Goal: Task Accomplishment & Management: Use online tool/utility

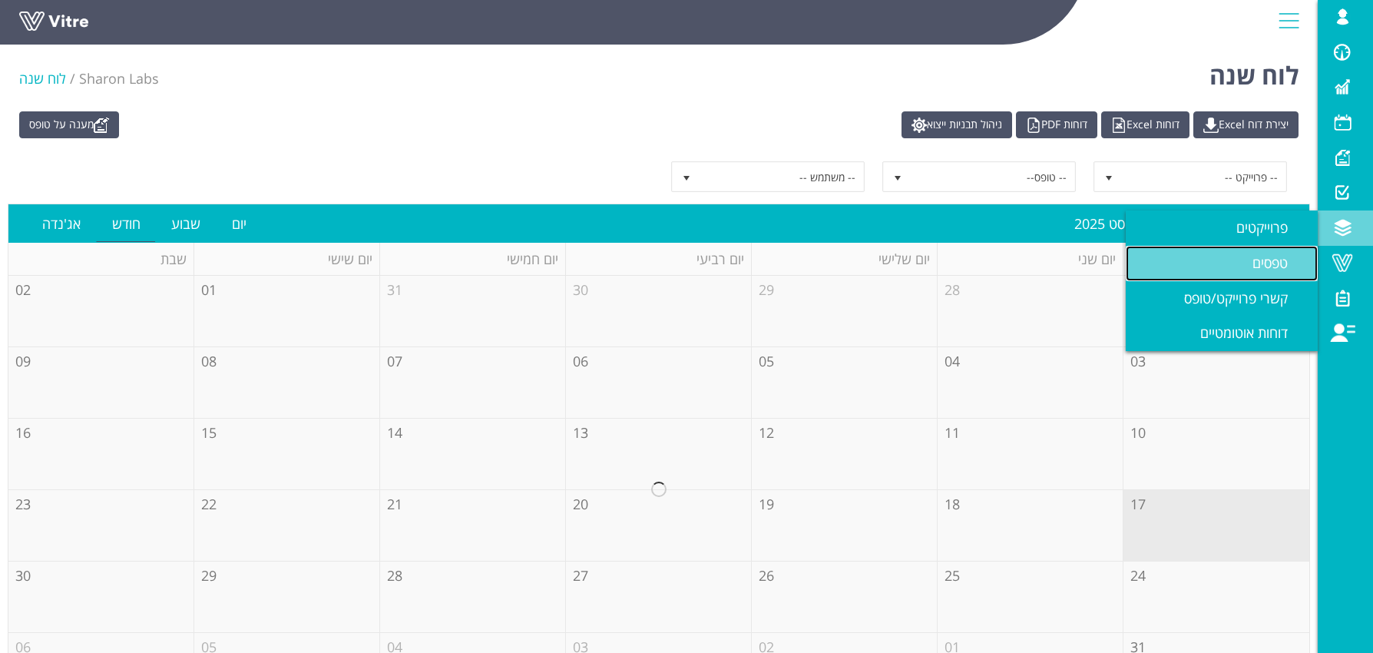
click at [1256, 264] on span "טפסים" at bounding box center [1279, 262] width 54 height 18
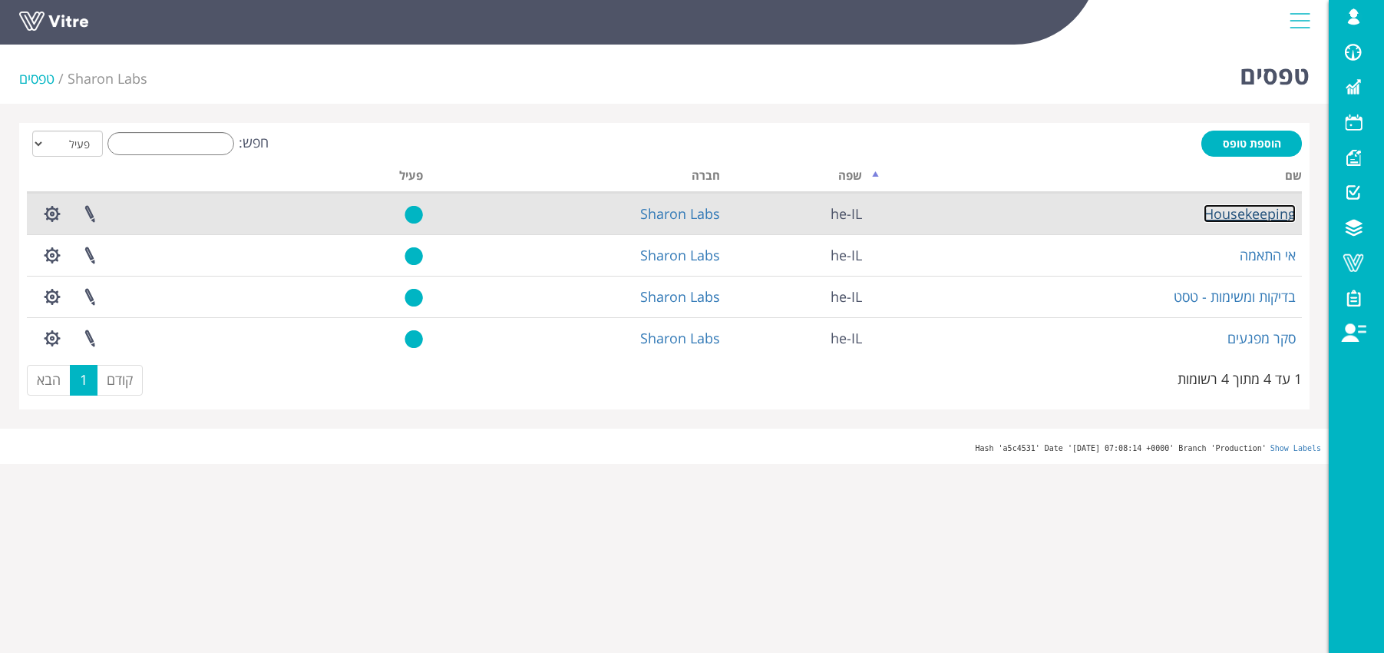
click at [1241, 216] on link "Housekeeping" at bounding box center [1250, 213] width 92 height 18
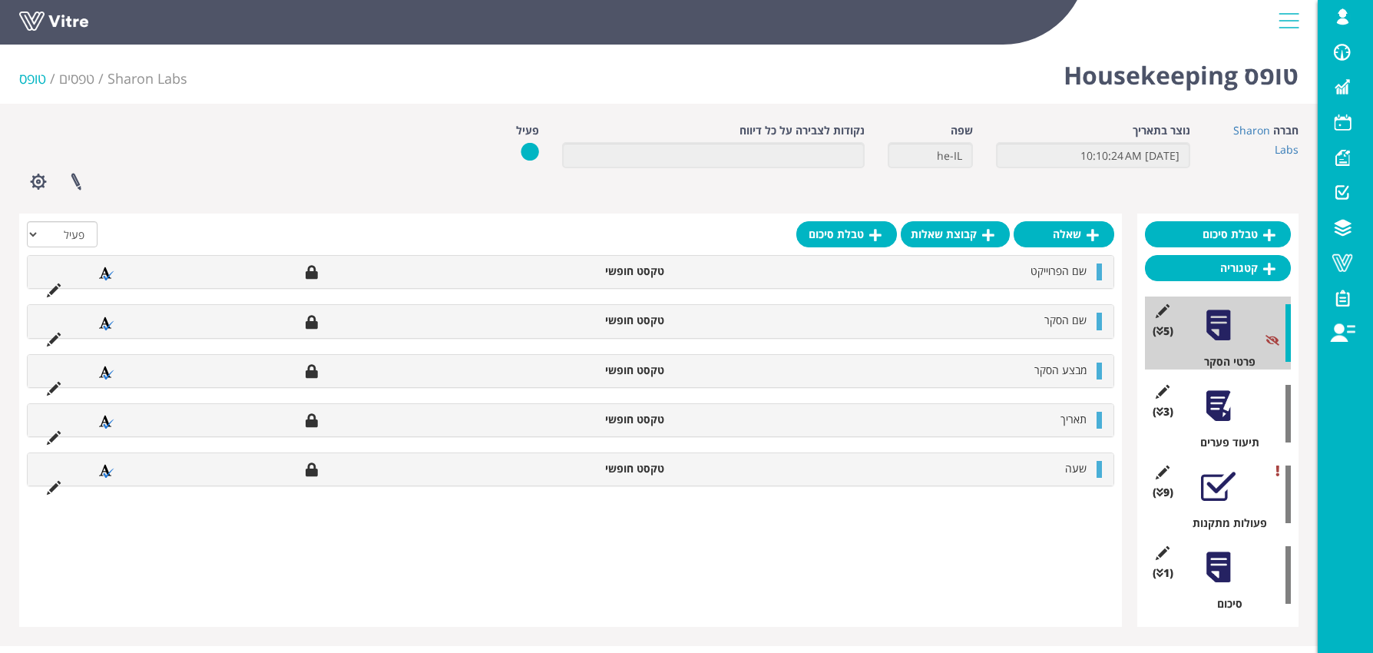
click at [1221, 408] on div at bounding box center [1218, 405] width 35 height 35
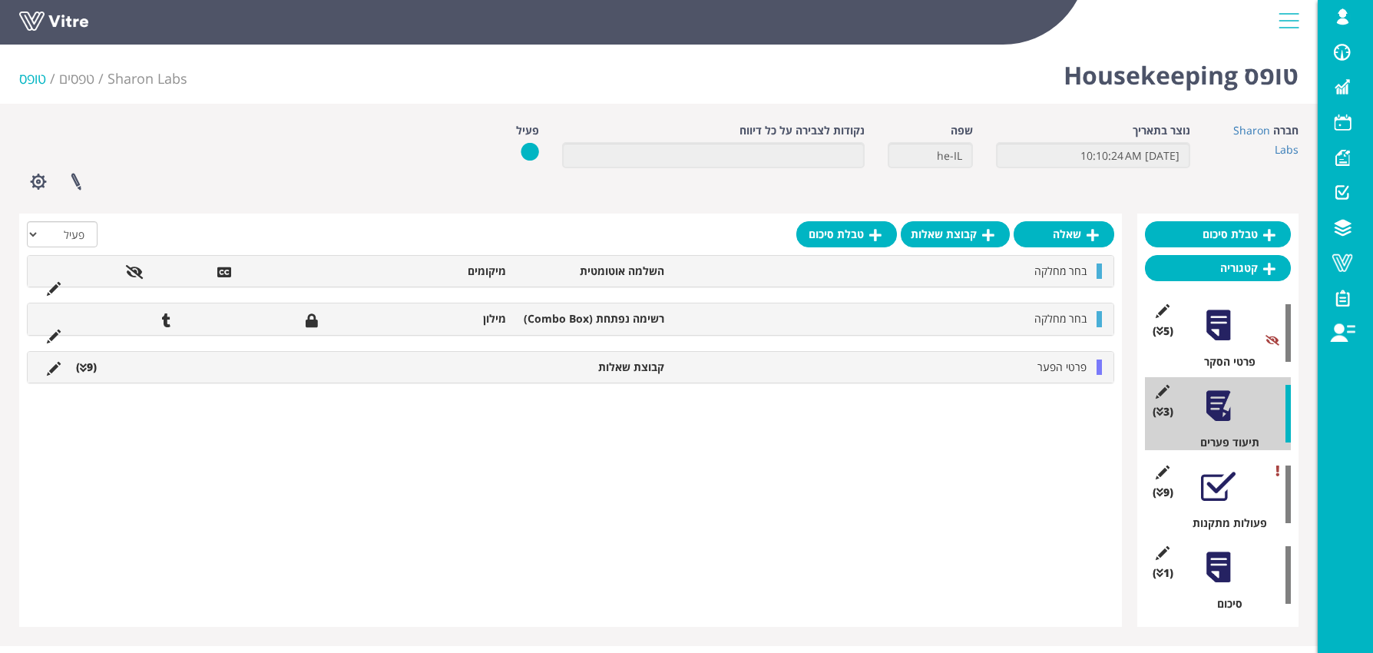
click at [657, 368] on li "קבוצת שאלות" at bounding box center [593, 366] width 158 height 15
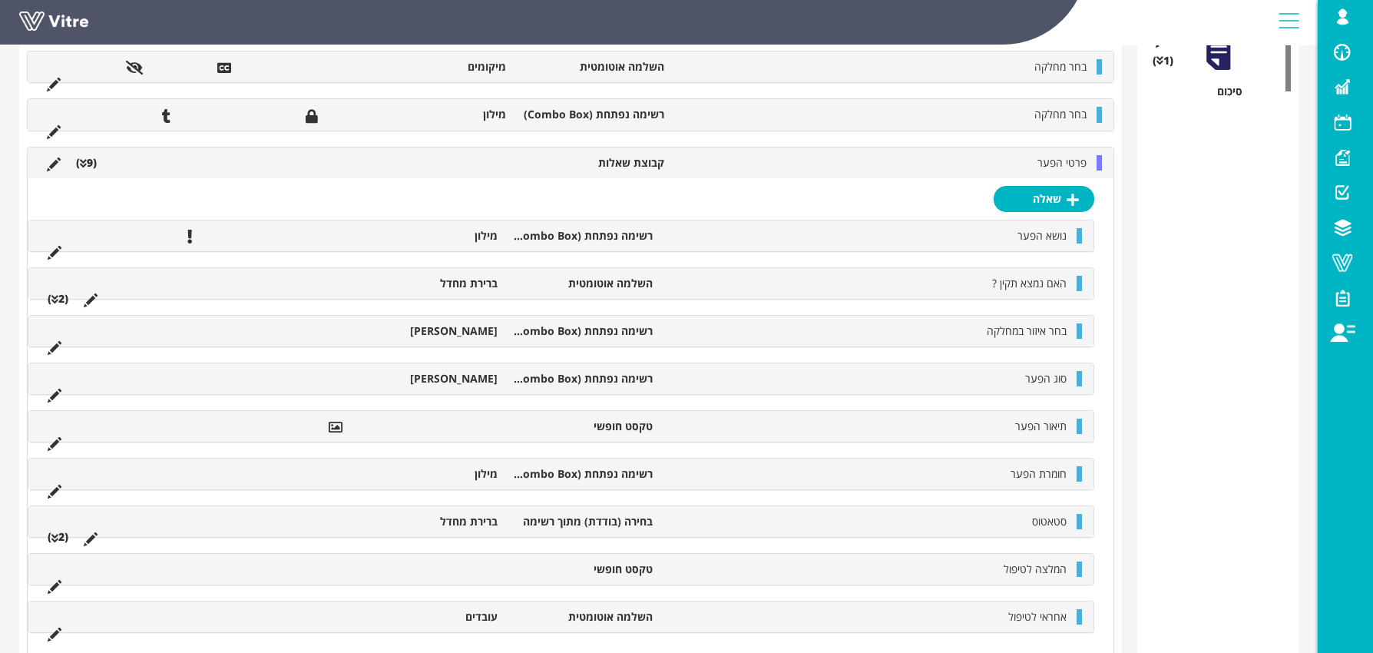
scroll to position [544, 0]
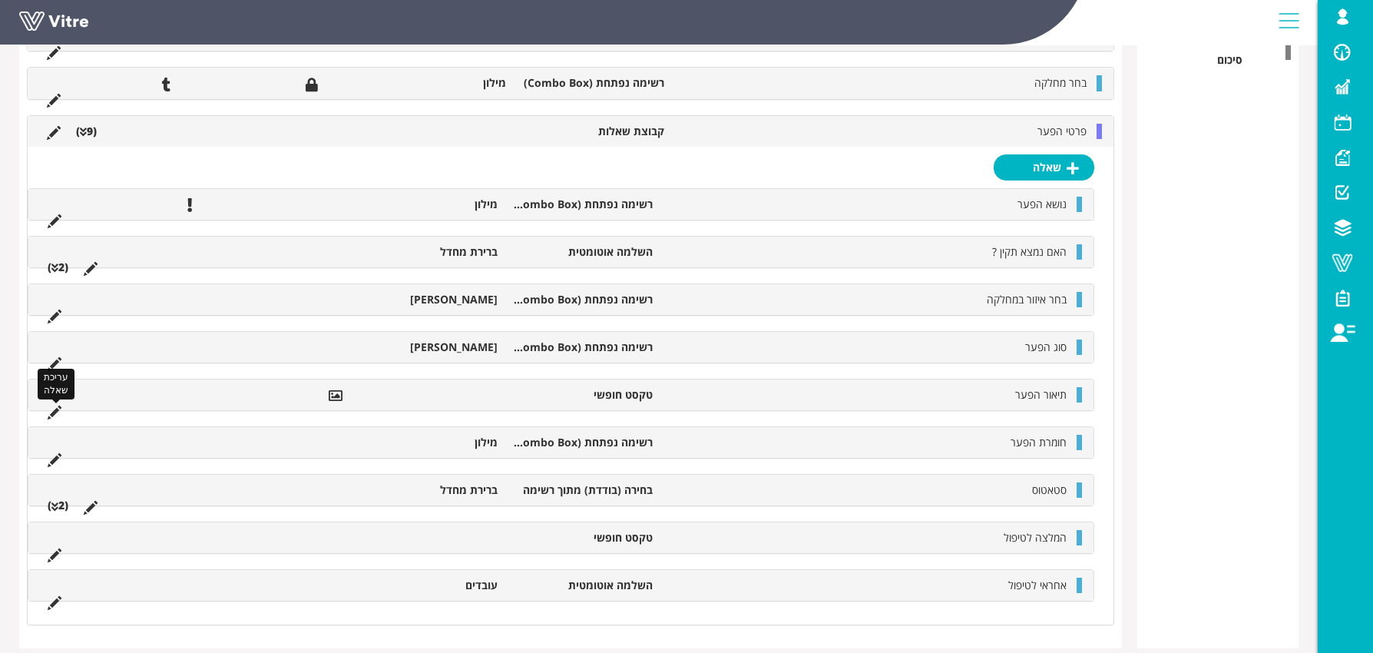
click at [58, 408] on icon at bounding box center [55, 412] width 14 height 14
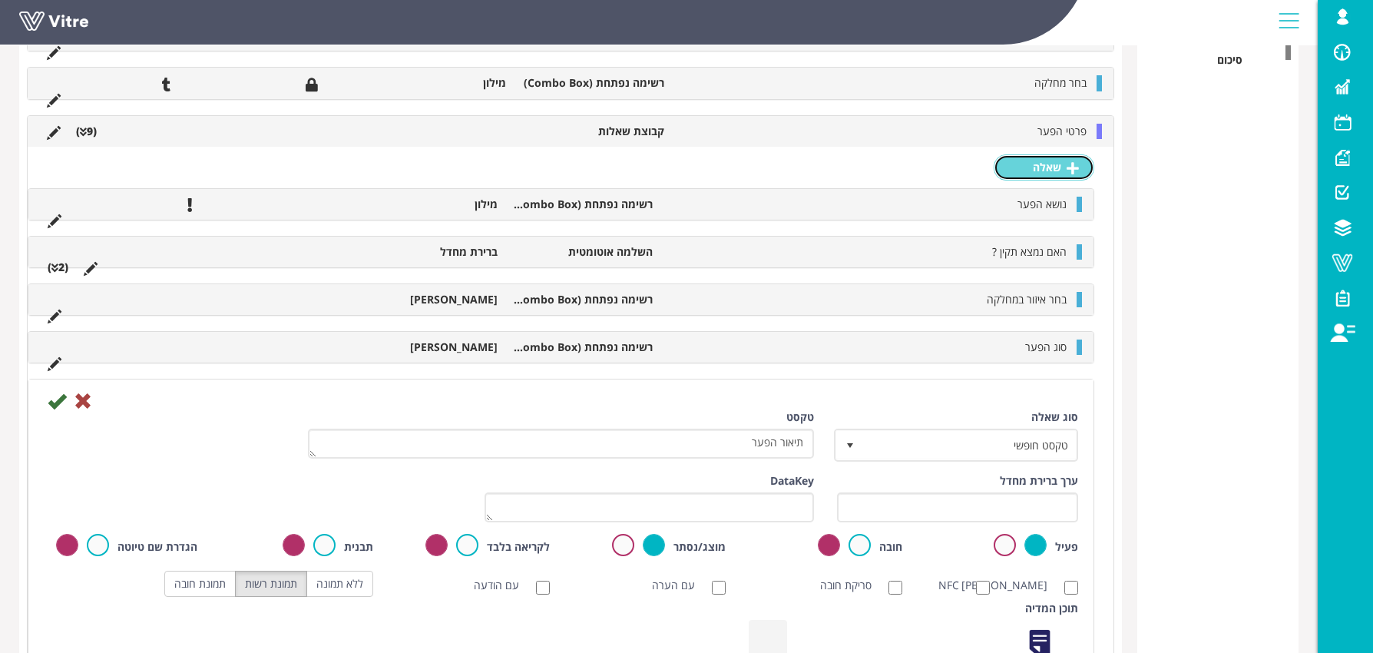
click at [1025, 163] on link "שאלה" at bounding box center [1043, 167] width 101 height 26
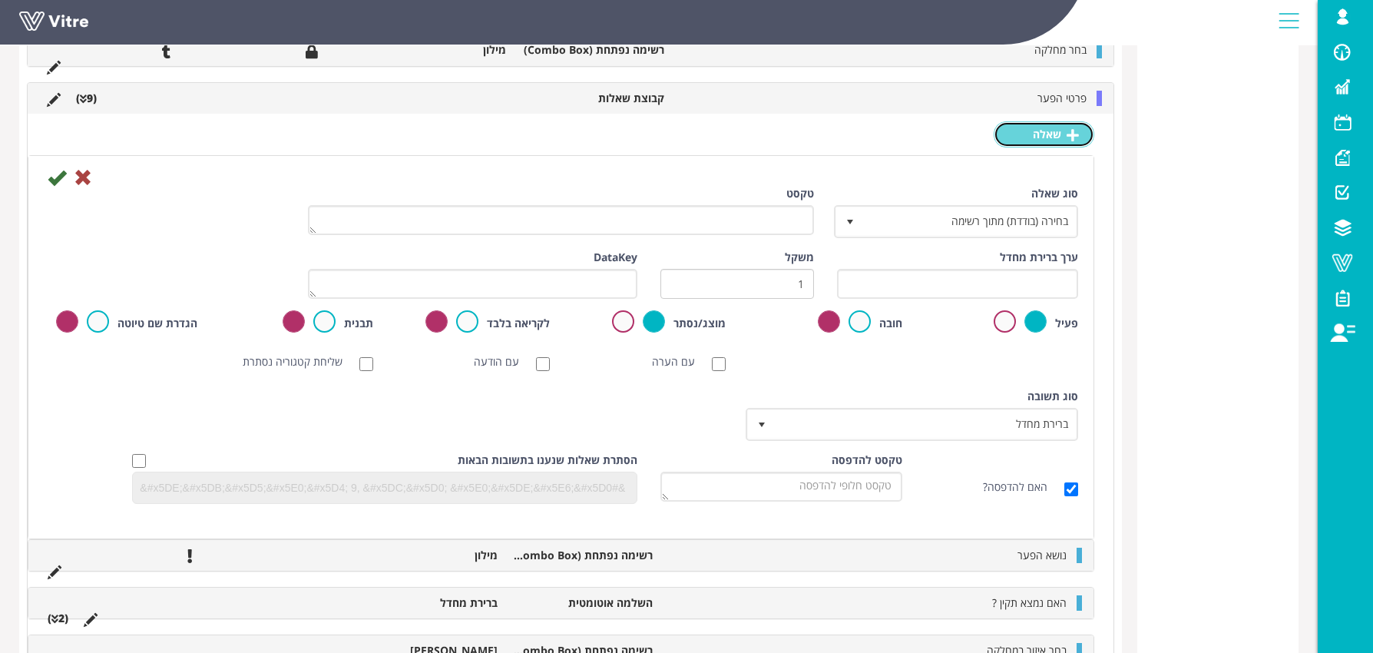
scroll to position [549, 0]
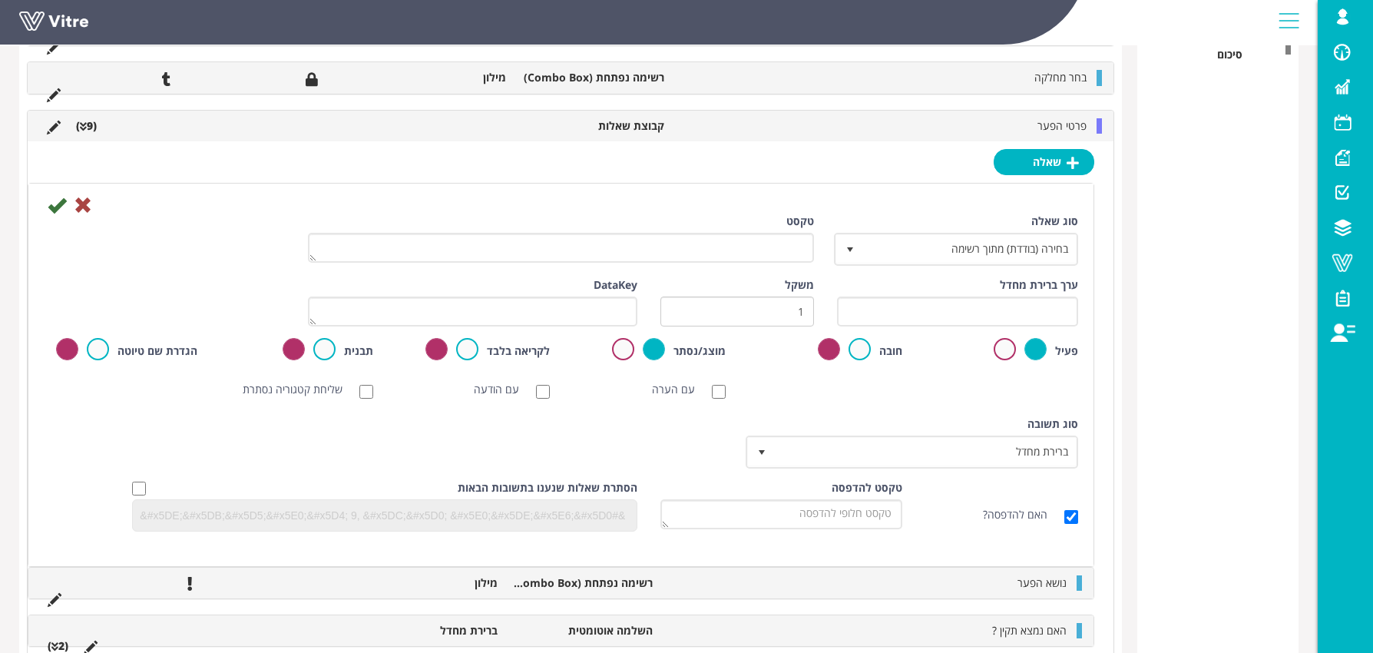
click at [811, 195] on div at bounding box center [560, 204] width 1057 height 18
click at [86, 205] on icon at bounding box center [83, 205] width 18 height 18
